Goal: Task Accomplishment & Management: Manage account settings

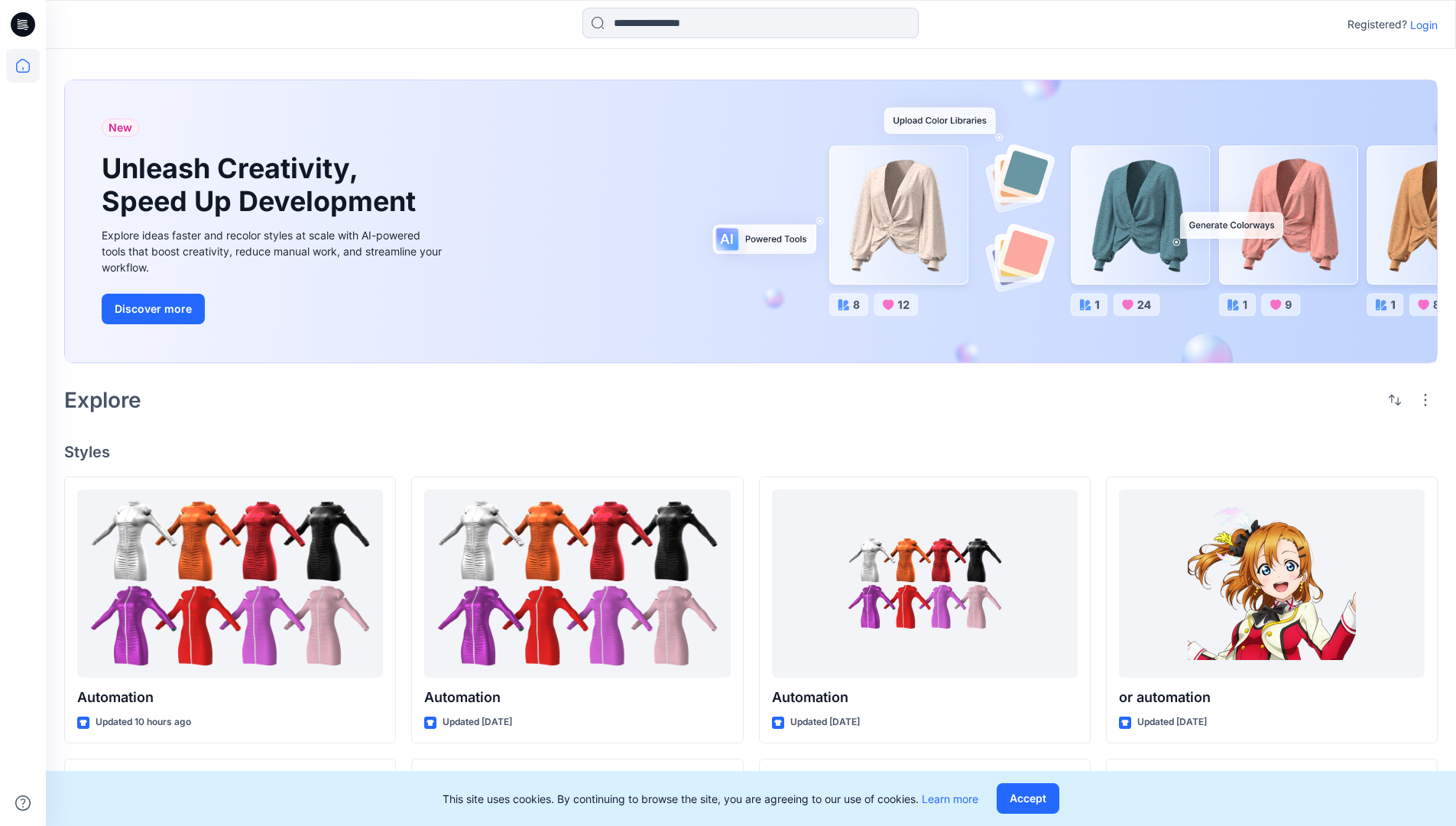
click at [1420, 25] on p "Login" at bounding box center [1424, 25] width 27 height 16
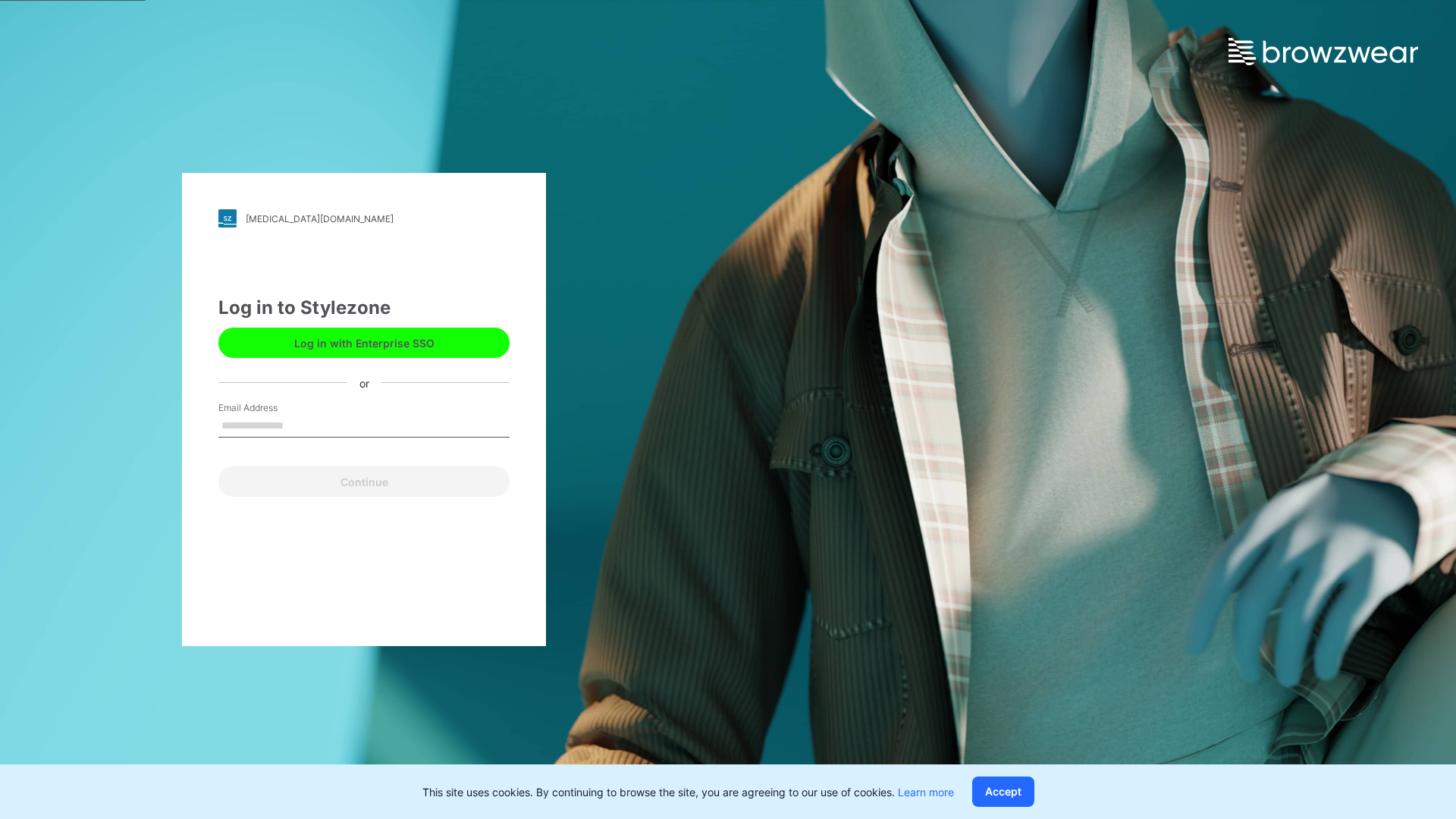
click at [300, 424] on input "Email Address" at bounding box center [364, 426] width 292 height 23
type input "**********"
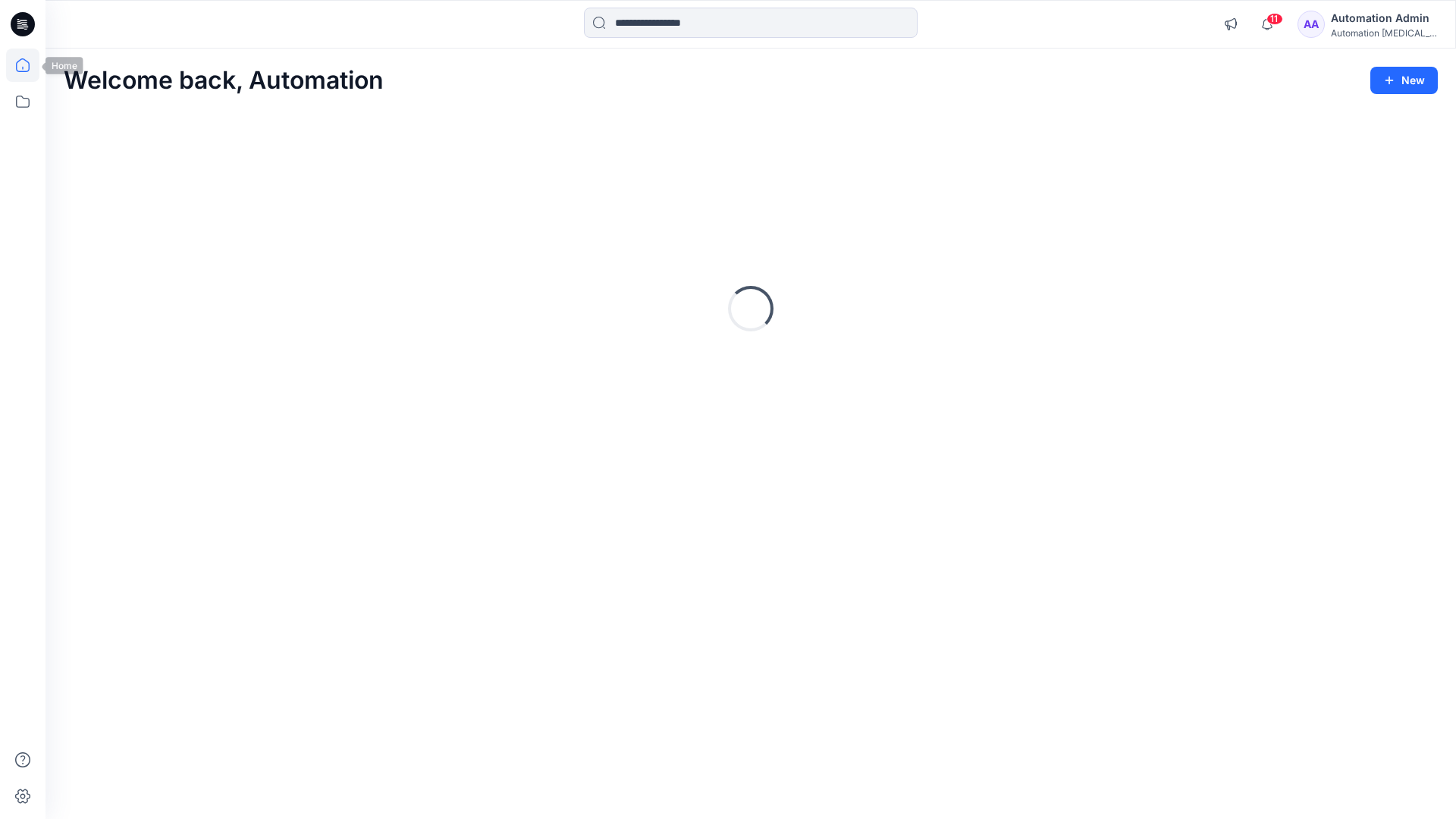
click at [29, 66] on icon at bounding box center [23, 65] width 13 height 13
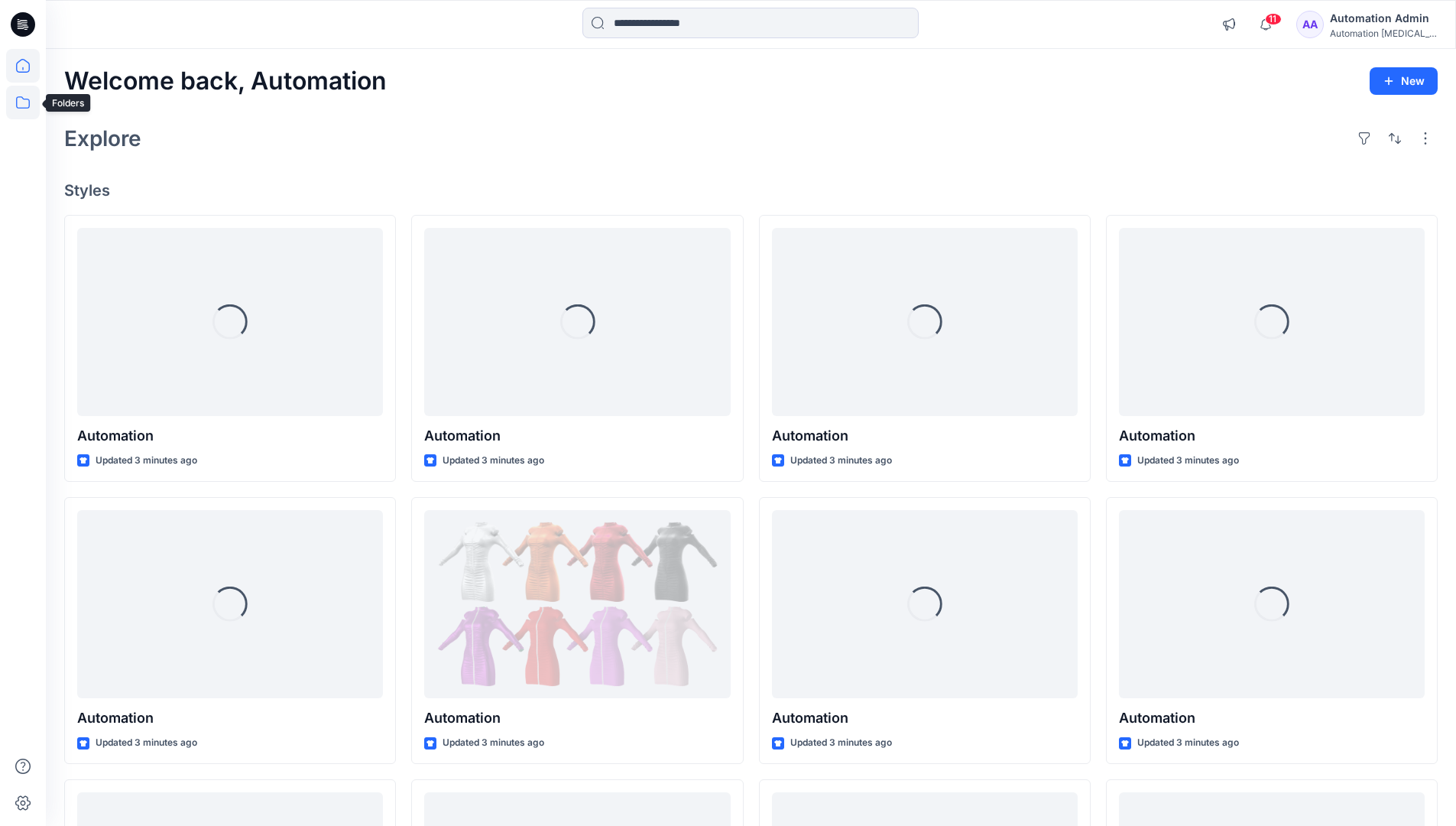
click at [20, 108] on icon at bounding box center [23, 103] width 14 height 12
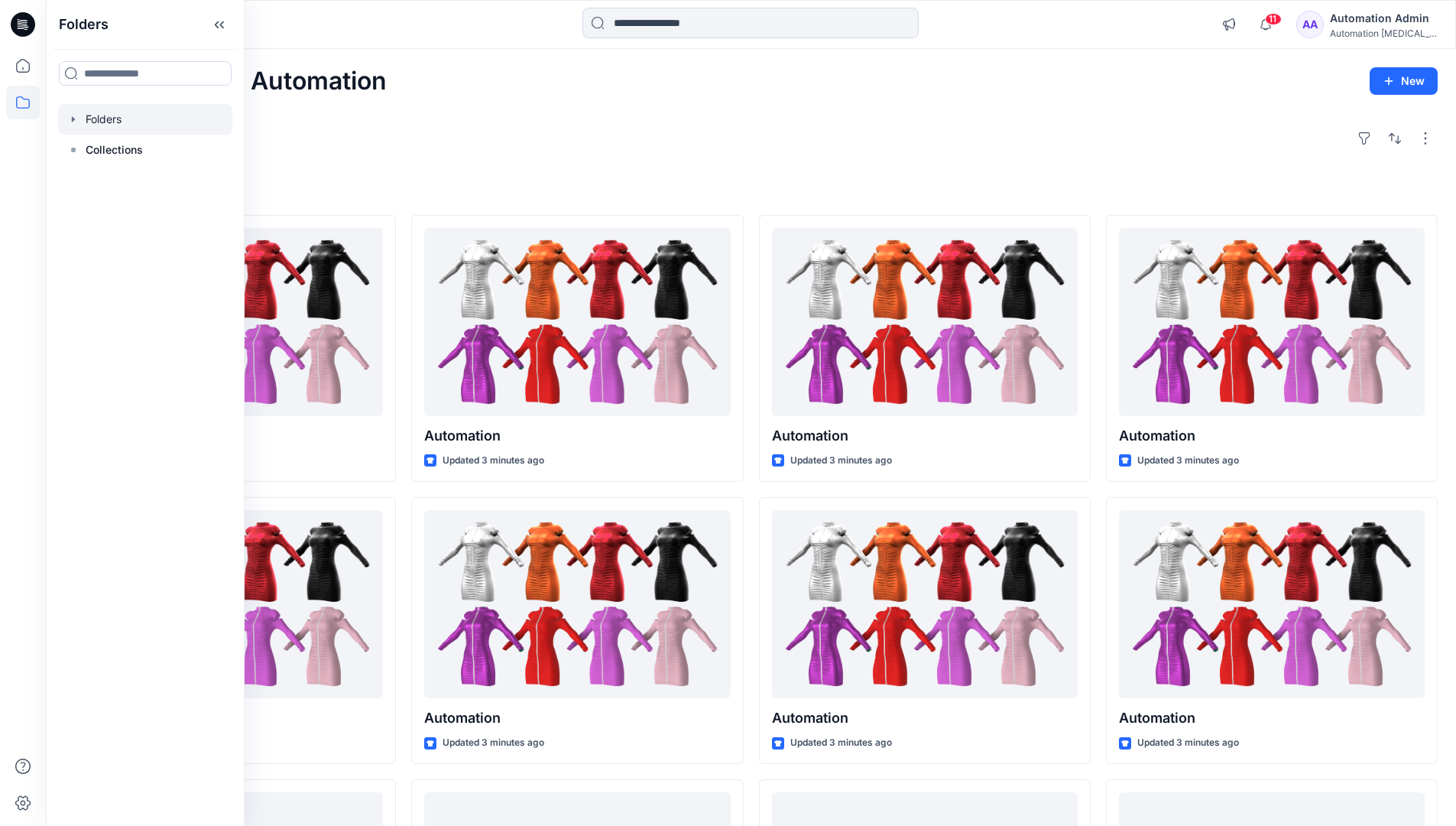
click at [98, 123] on div at bounding box center [146, 119] width 174 height 30
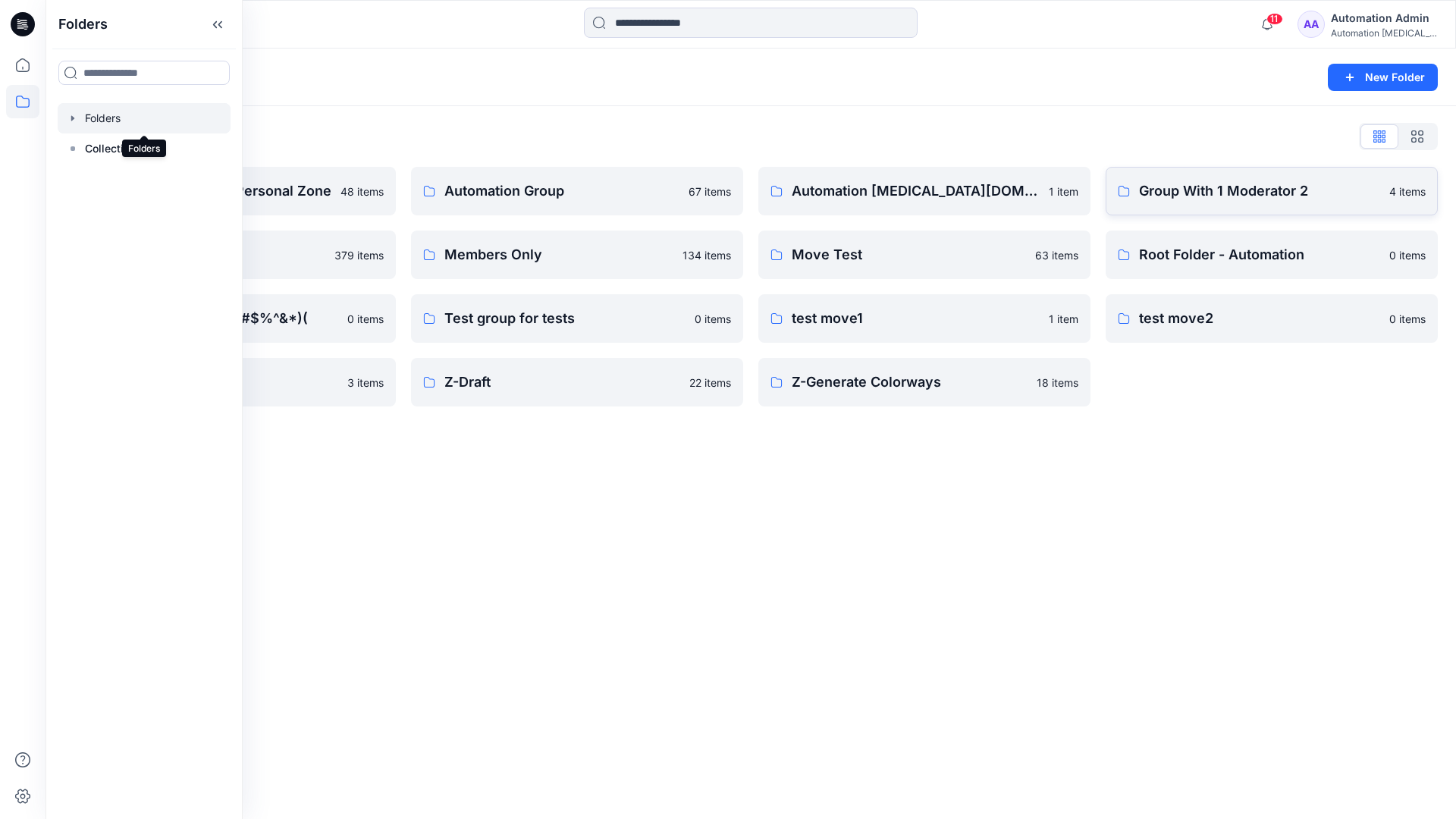
click at [1198, 200] on p "Group With 1 Moderator 2" at bounding box center [1259, 191] width 241 height 21
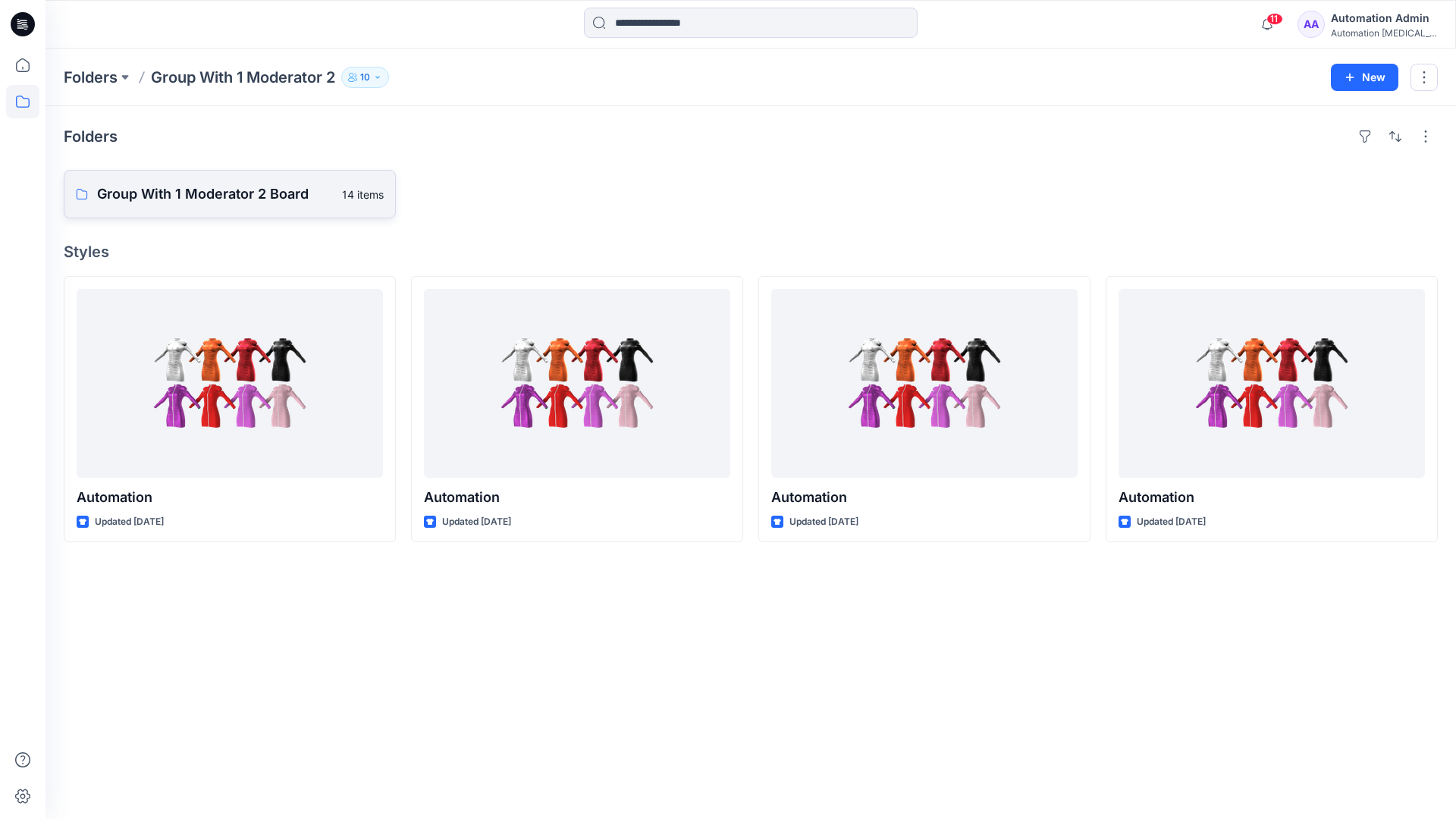
click at [269, 200] on p "Group With 1 Moderator 2 Board" at bounding box center [215, 193] width 236 height 21
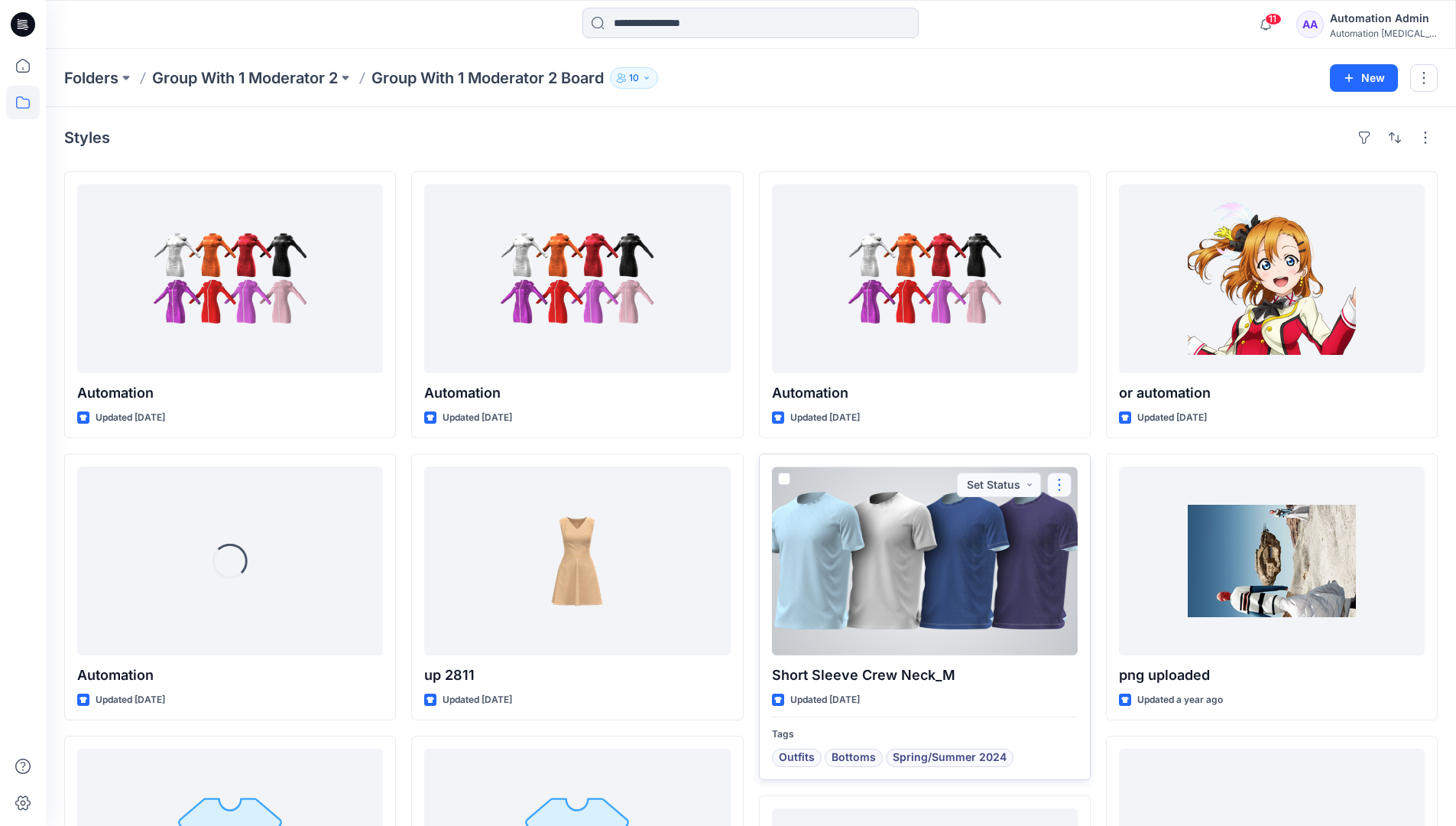
click at [1056, 485] on button "button" at bounding box center [1059, 485] width 25 height 25
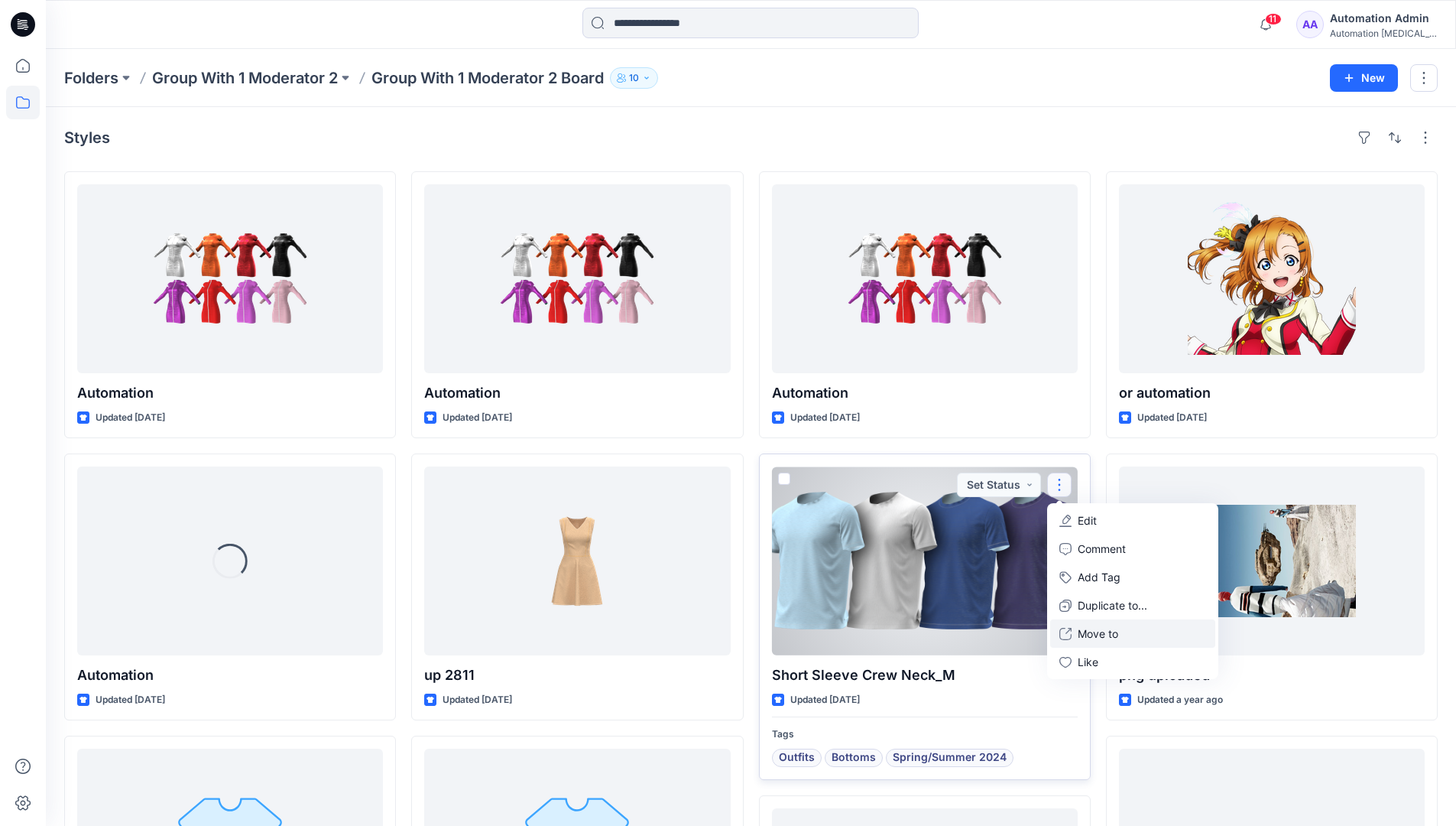
click at [1099, 632] on p "Move to" at bounding box center [1099, 633] width 41 height 16
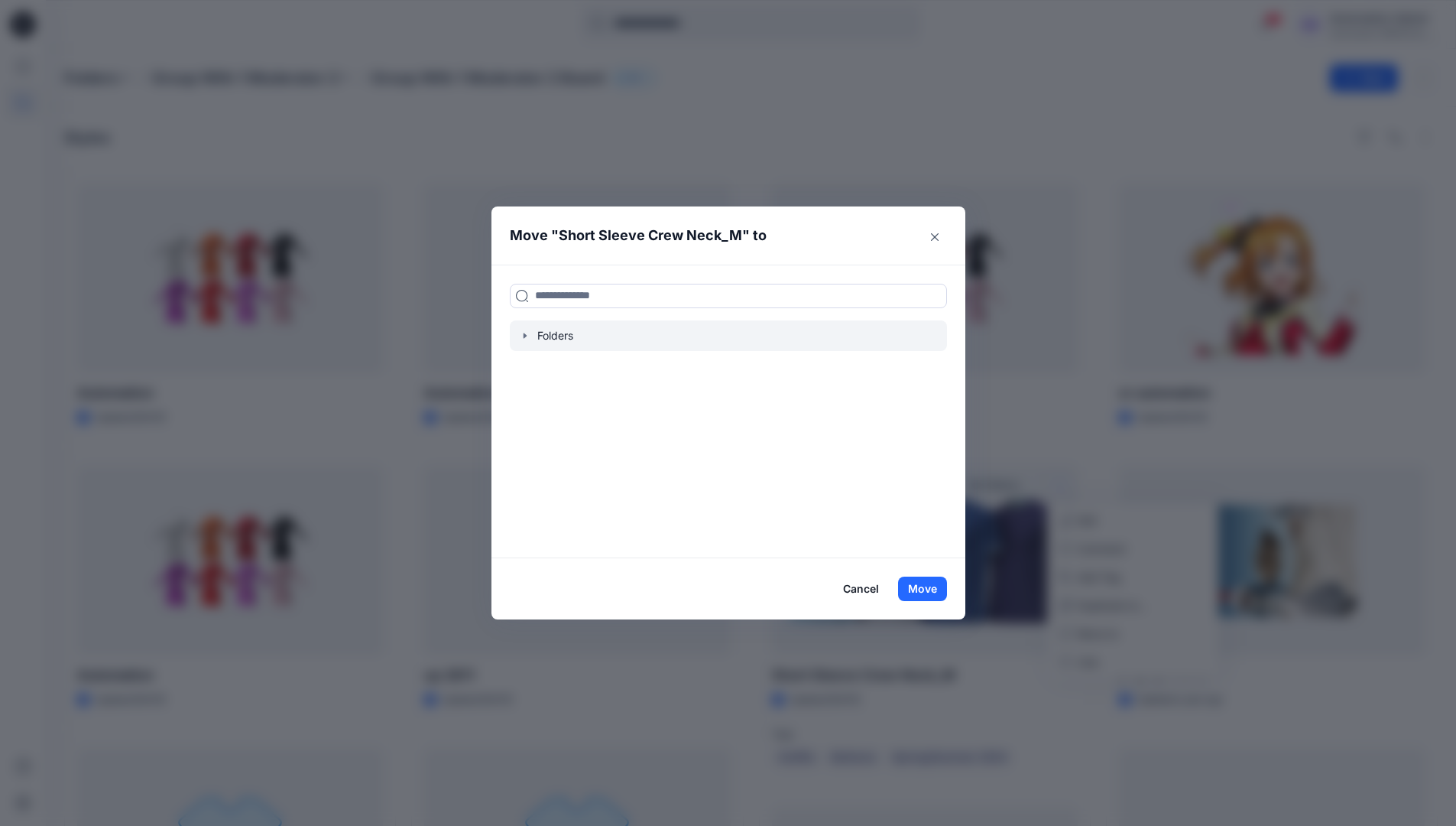
click at [531, 338] on icon "button" at bounding box center [525, 335] width 12 height 12
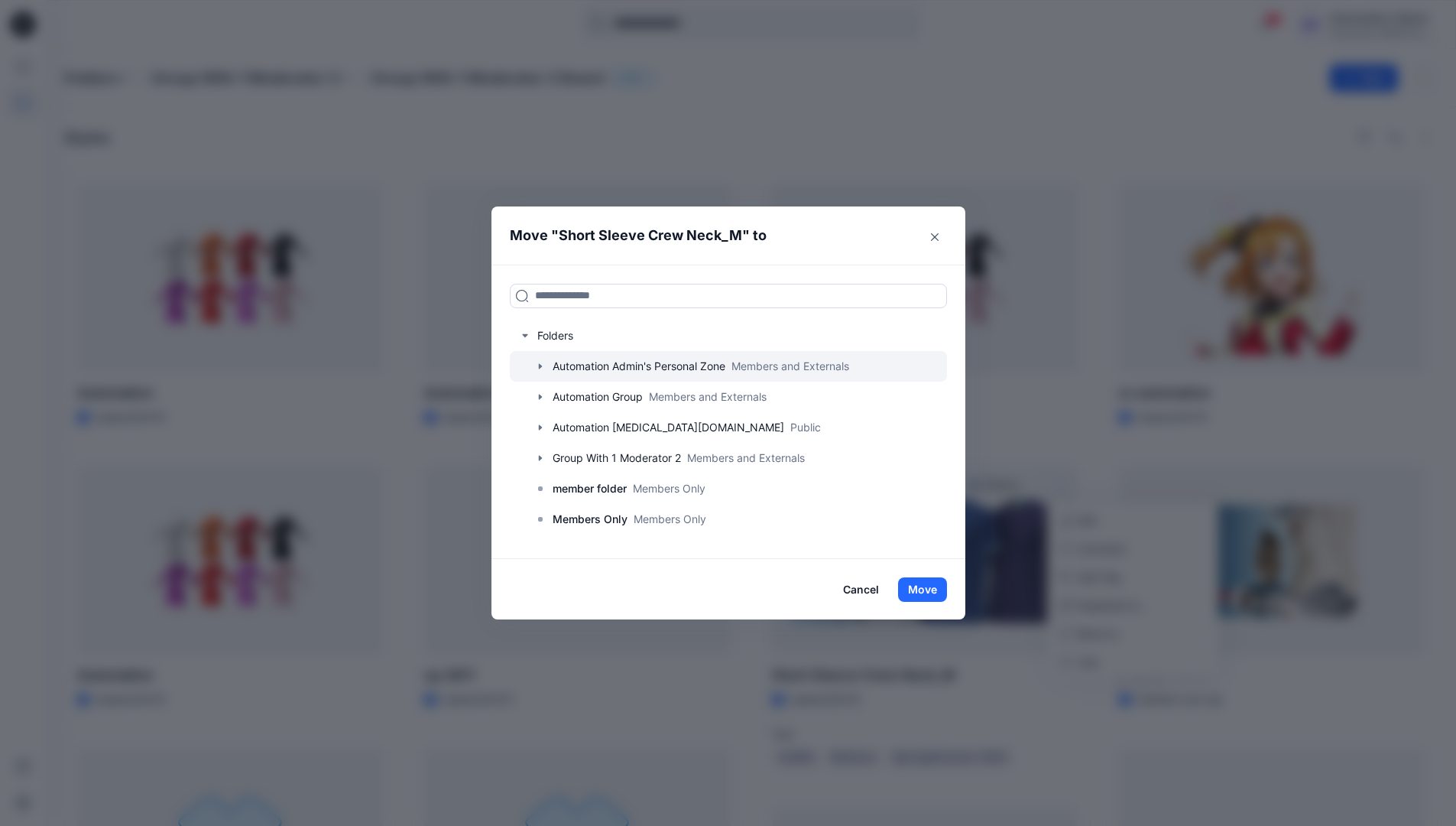
click at [541, 368] on icon "button" at bounding box center [540, 366] width 3 height 5
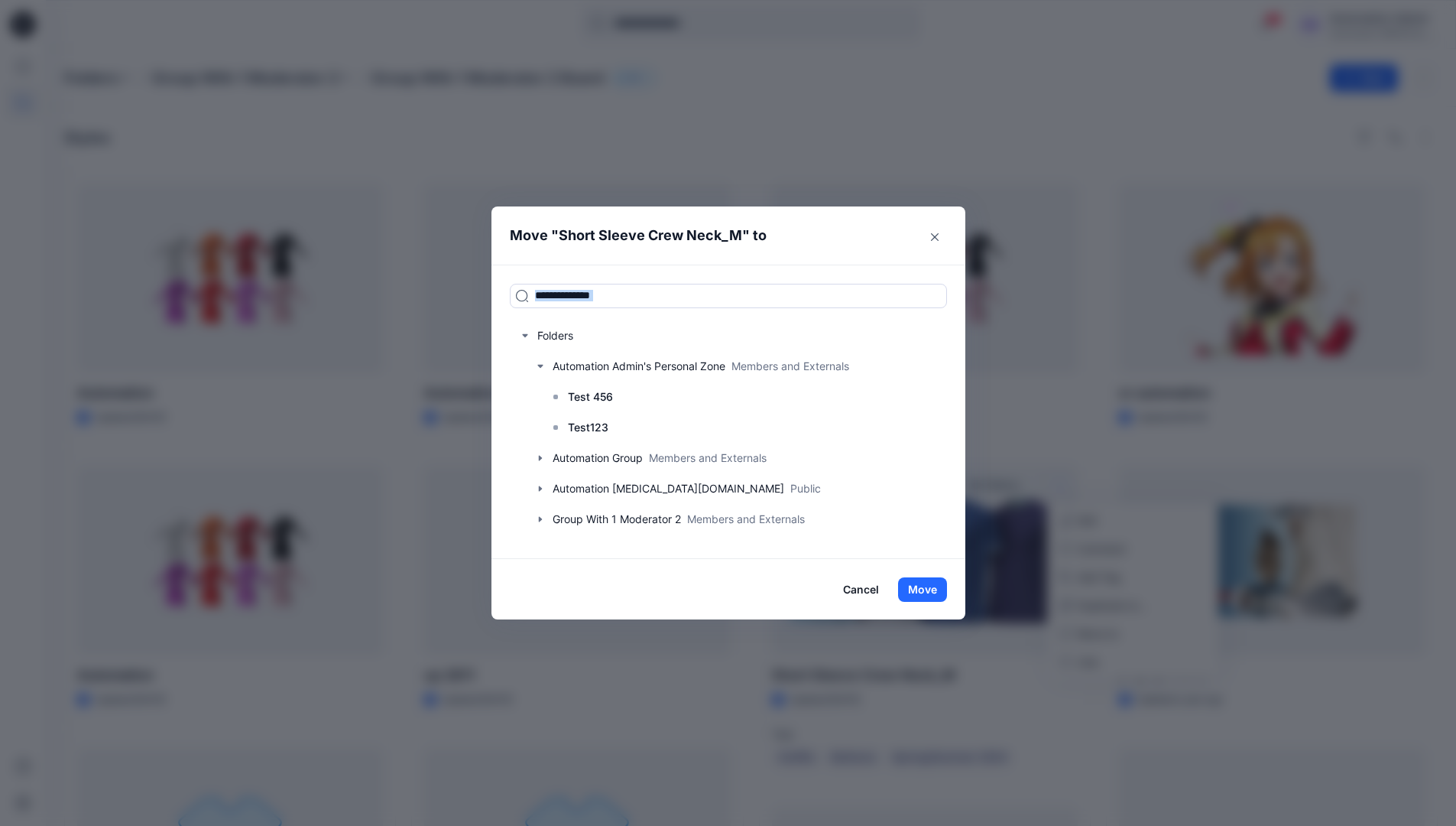
drag, startPoint x: 545, startPoint y: 368, endPoint x: 645, endPoint y: 265, distance: 143.6
click at [645, 265] on div "Folders Automation Admin's Personal Zone Members and Externals Test 456 Test123…" at bounding box center [728, 411] width 474 height 294
click at [633, 300] on input at bounding box center [728, 296] width 437 height 25
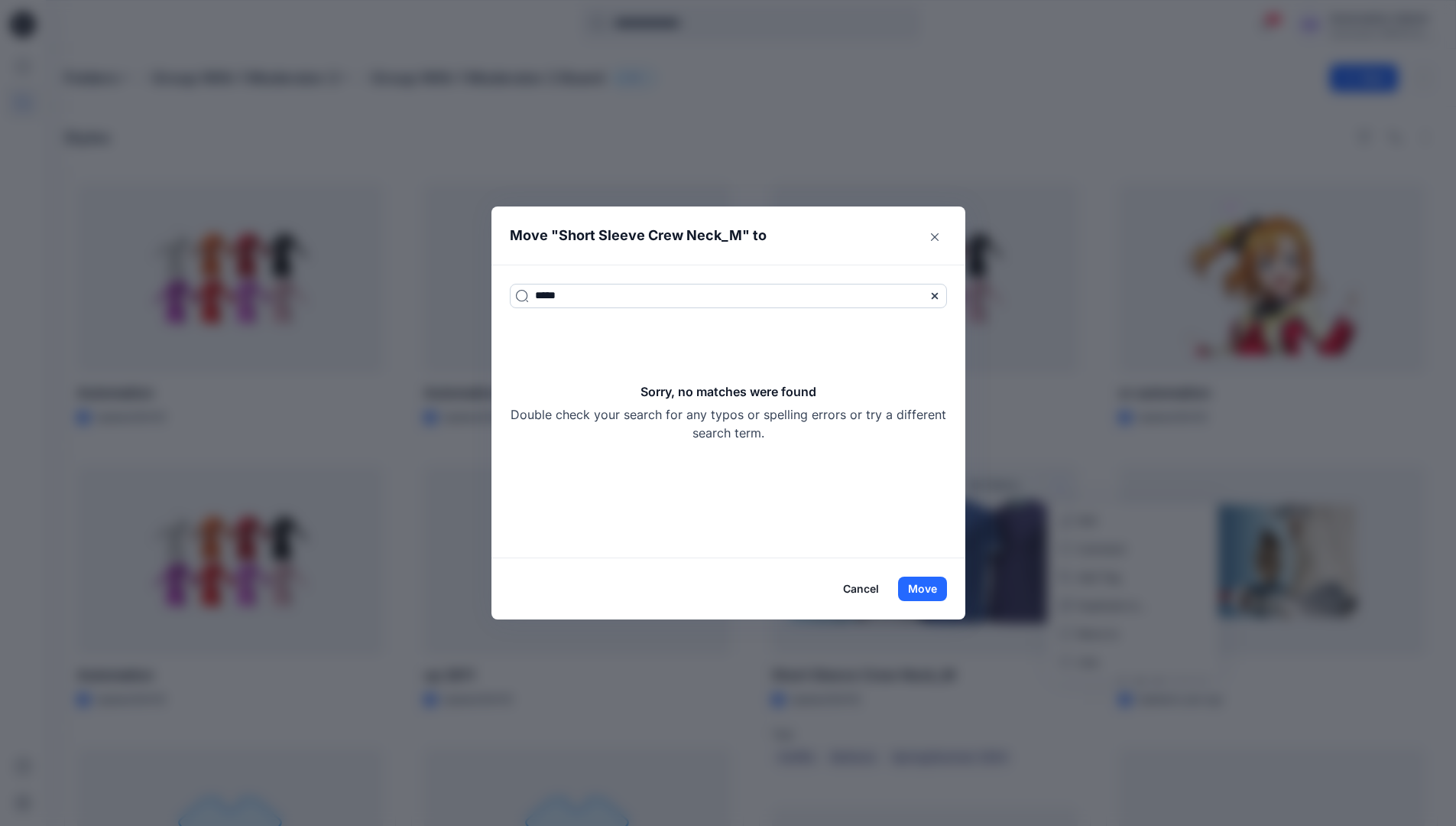
type input "*****"
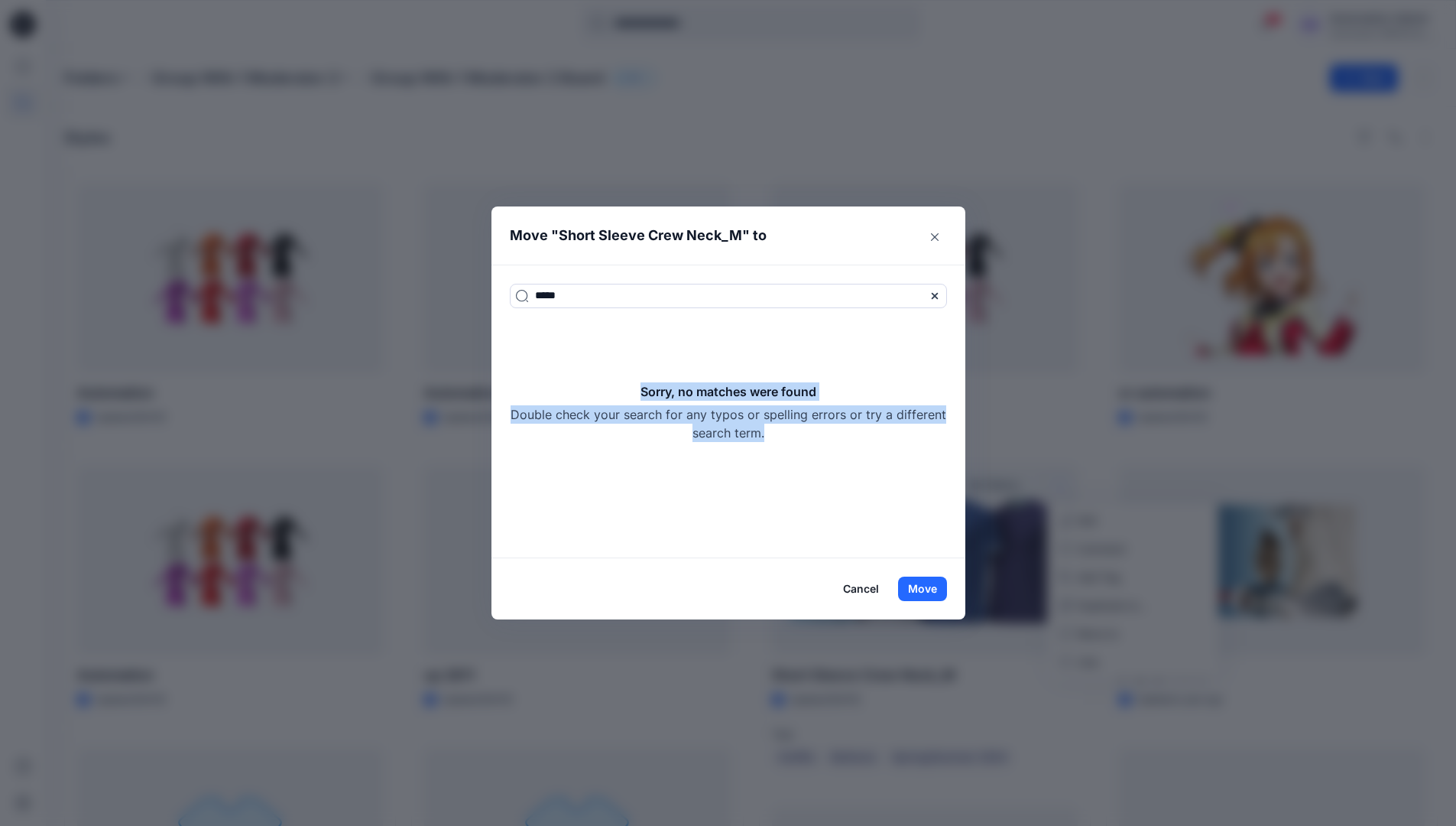
drag, startPoint x: 633, startPoint y: 300, endPoint x: 844, endPoint y: 434, distance: 250.0
click at [844, 434] on div "Sorry, no matches were found Double check your search for any typos or spelling…" at bounding box center [728, 412] width 437 height 59
click at [938, 297] on icon at bounding box center [935, 296] width 12 height 12
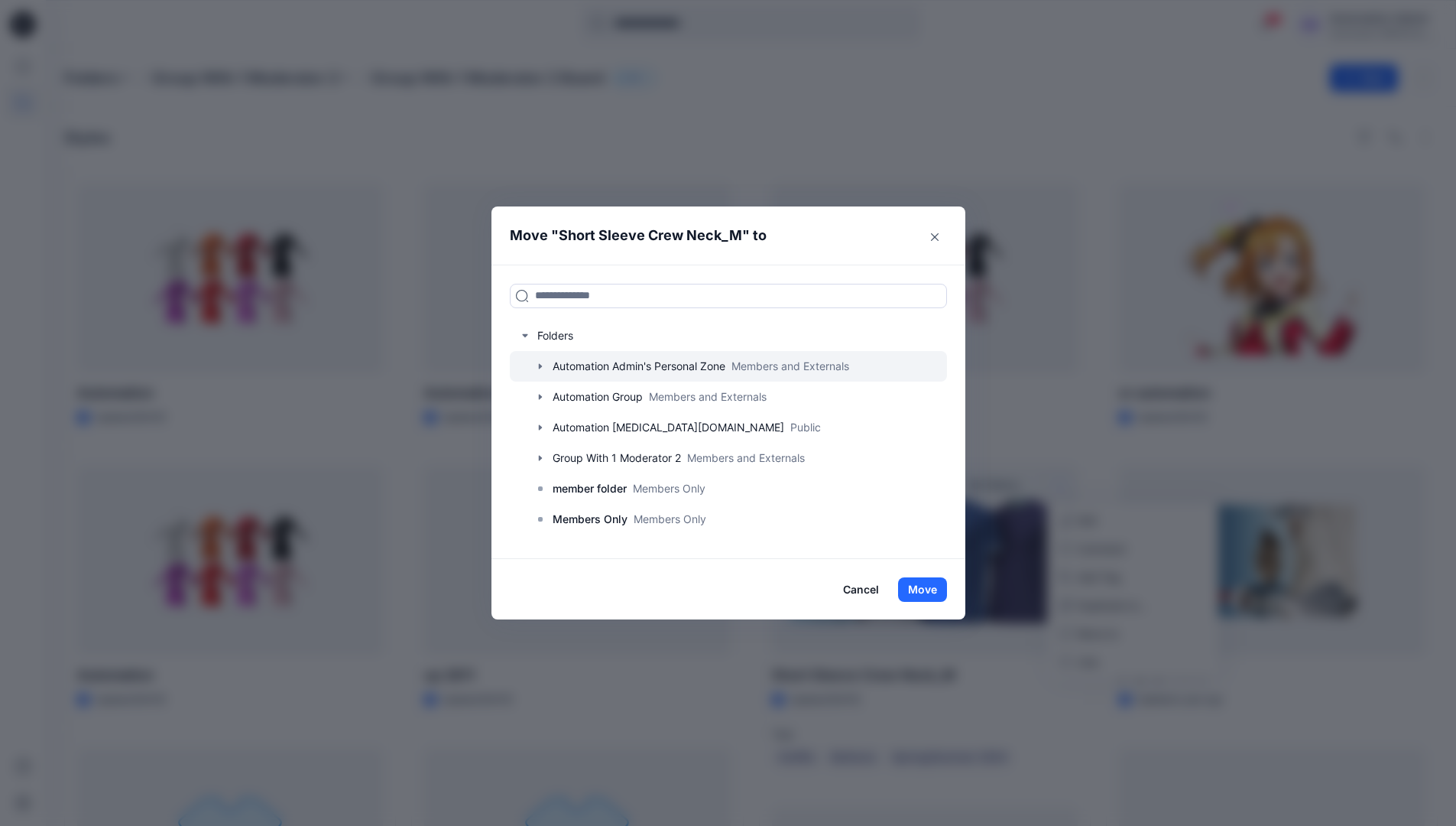
click at [541, 366] on icon "button" at bounding box center [540, 366] width 3 height 5
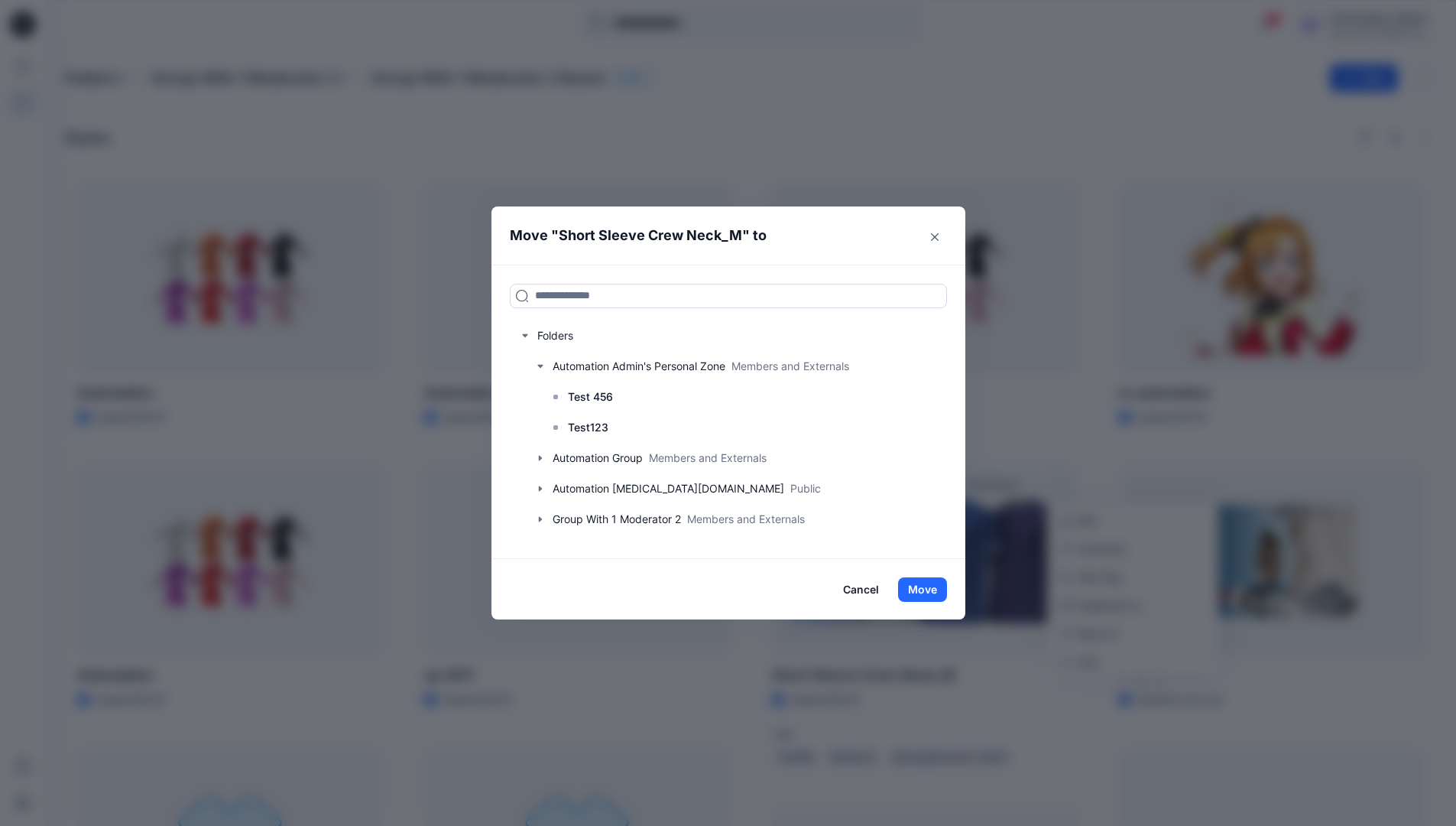
click at [875, 592] on button "Cancel" at bounding box center [861, 589] width 56 height 25
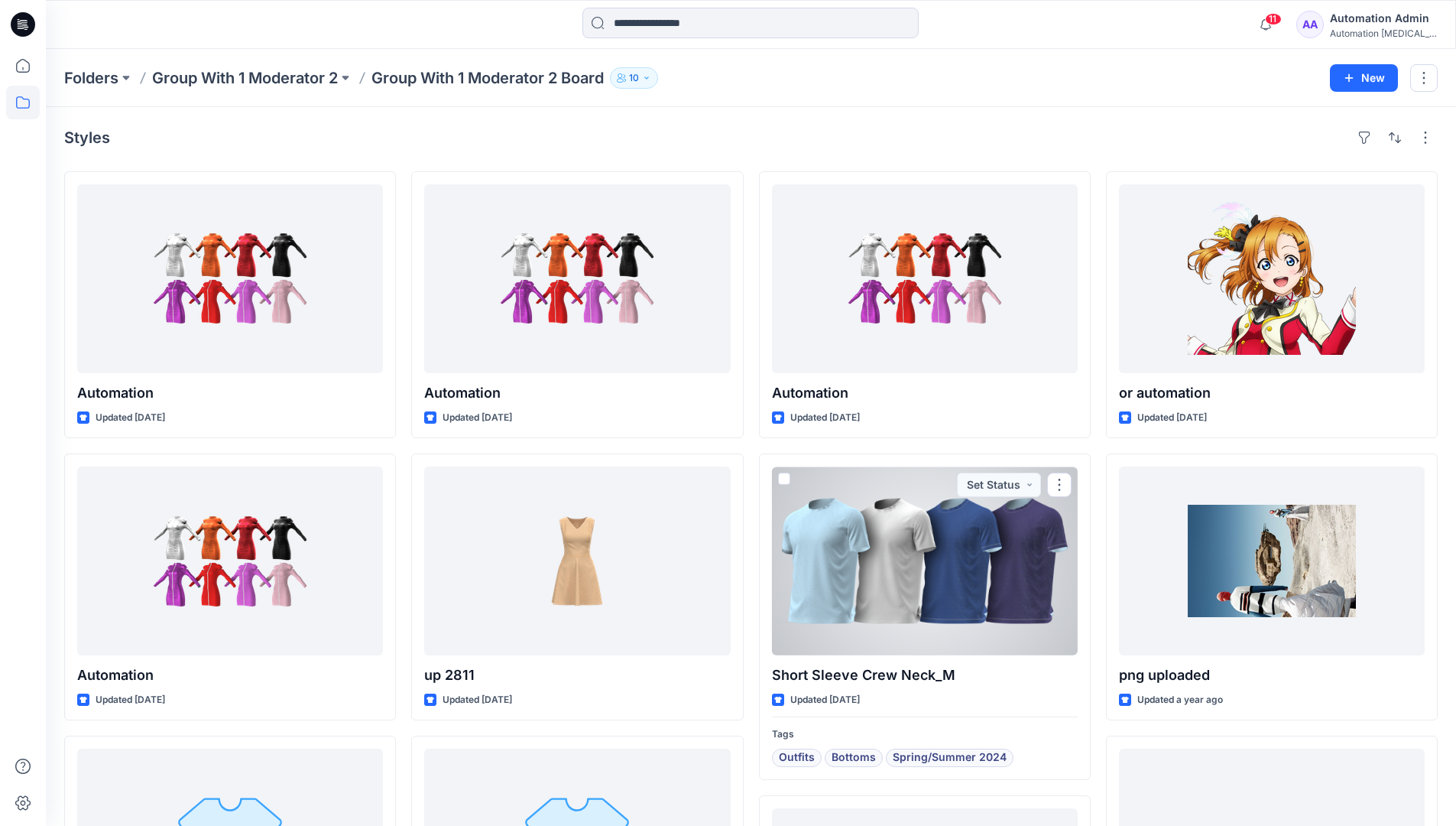
click at [1370, 28] on div "Automation [MEDICAL_DATA]..." at bounding box center [1383, 33] width 107 height 12
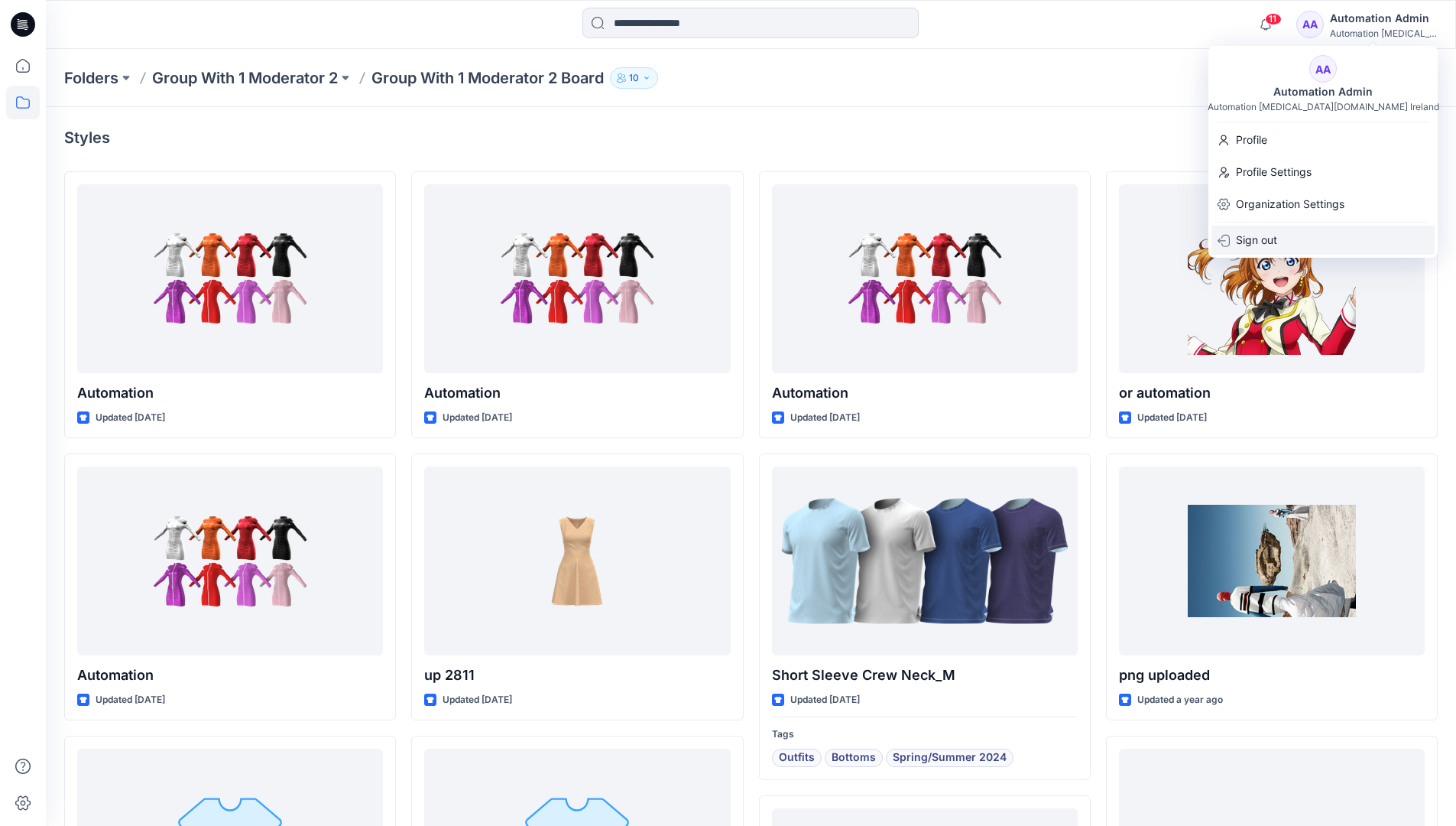
click at [1243, 244] on p "Sign out" at bounding box center [1256, 240] width 42 height 29
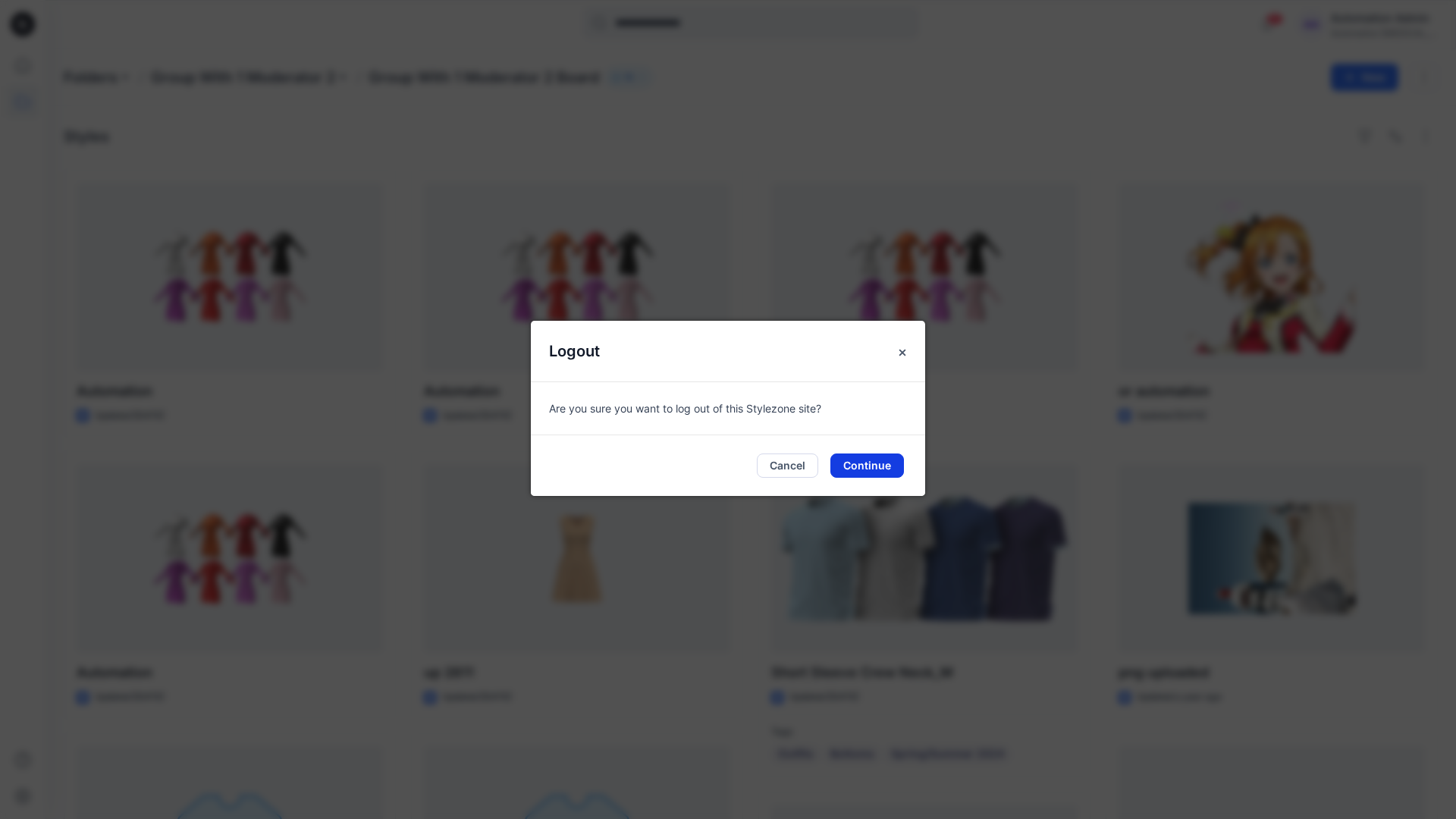
click at [875, 469] on button "Continue" at bounding box center [867, 465] width 74 height 24
